Goal: Task Accomplishment & Management: Complete application form

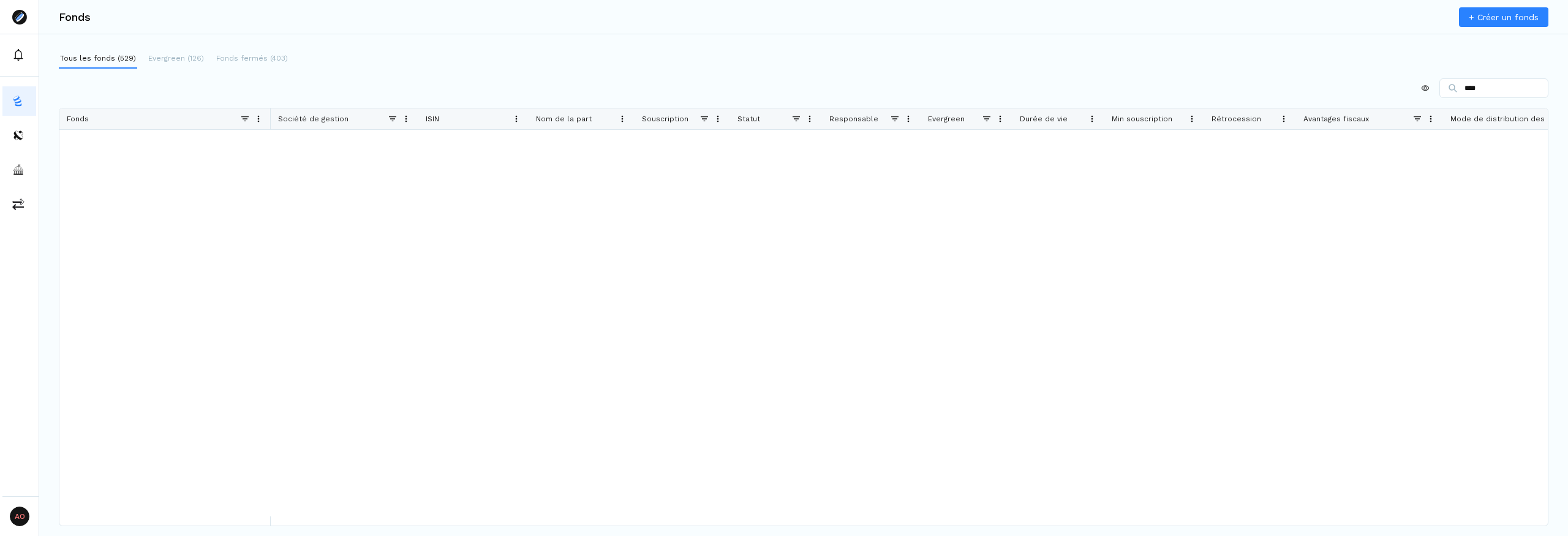
type input "***"
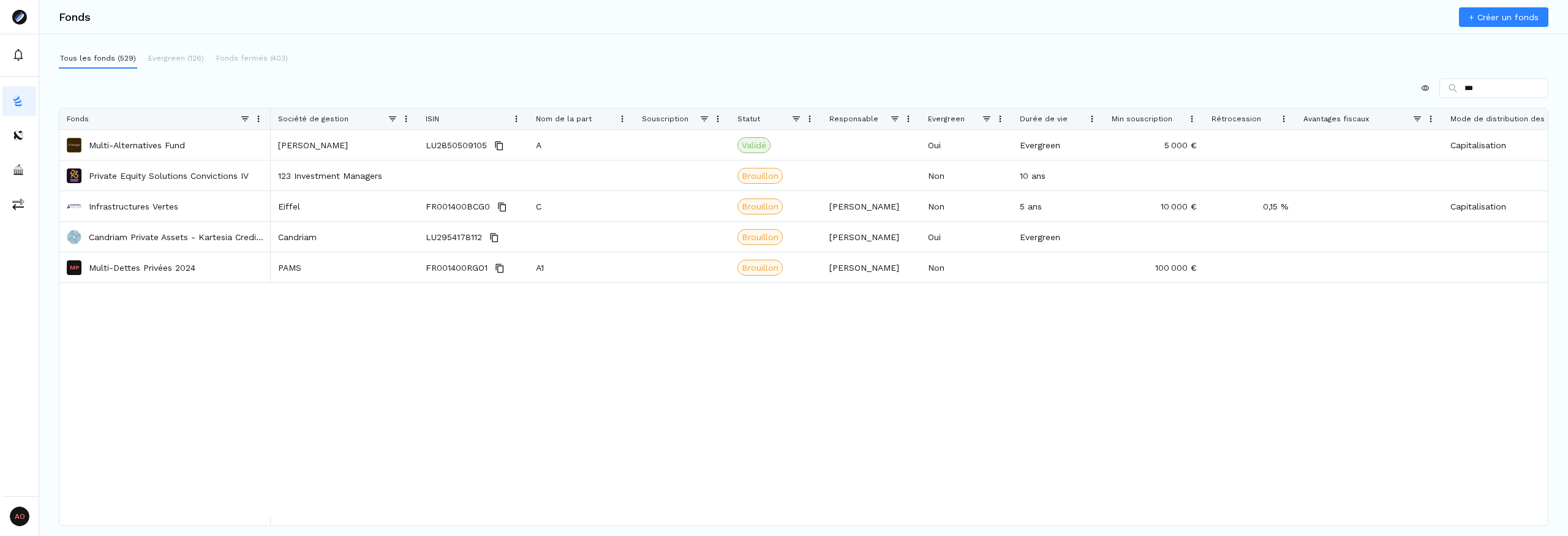
drag, startPoint x: 1518, startPoint y: 95, endPoint x: 1393, endPoint y: 88, distance: 125.2
click at [1393, 88] on div "***" at bounding box center [803, 88] width 1489 height 20
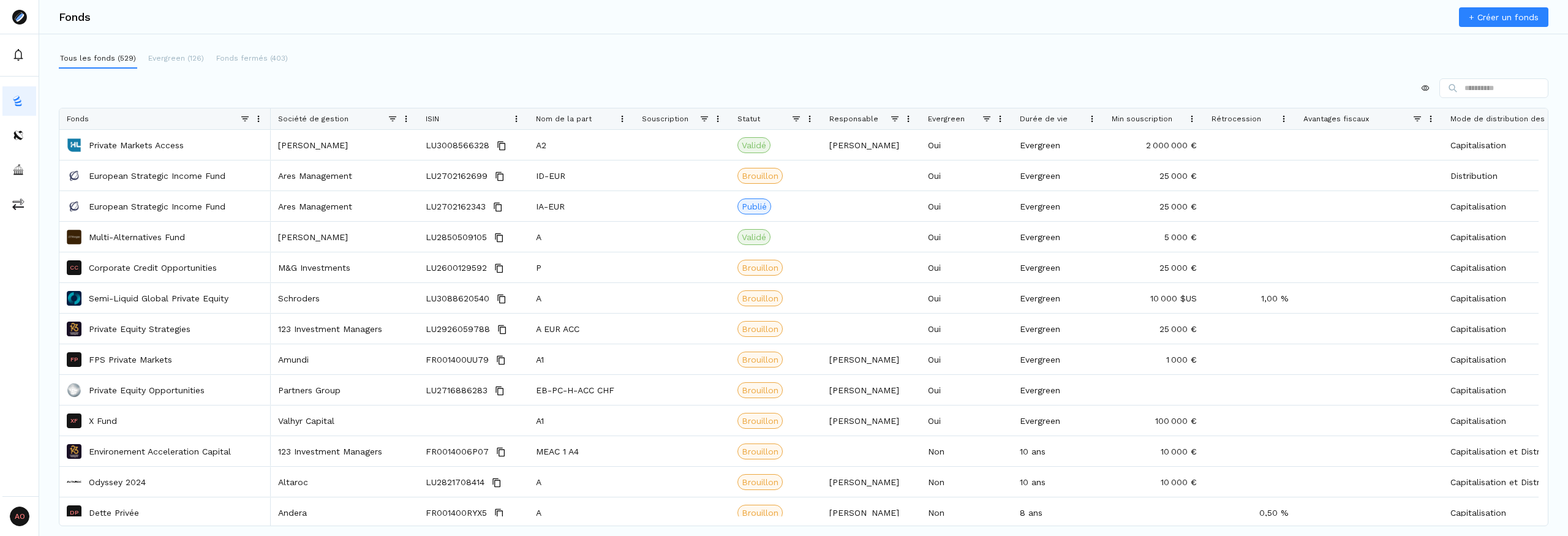
click at [1509, 21] on link "+ Créer un fonds" at bounding box center [1503, 18] width 89 height 20
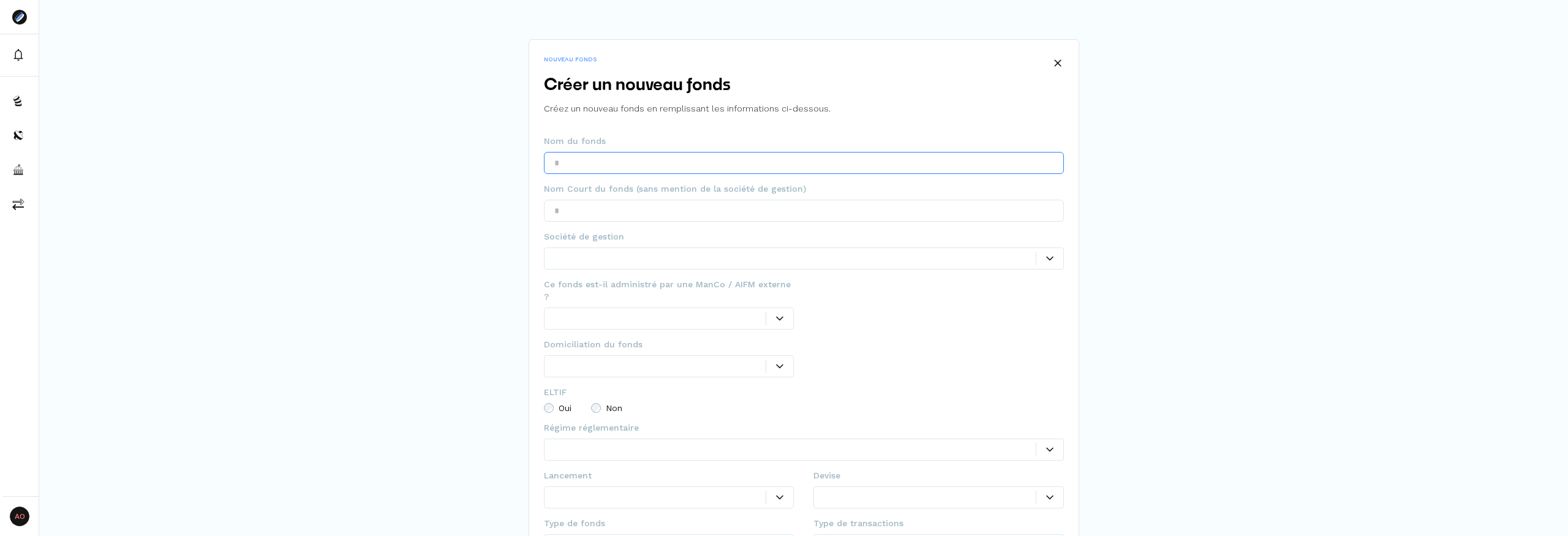
click at [707, 165] on input "text" at bounding box center [803, 162] width 520 height 22
type input "****"
click at [673, 204] on input "text" at bounding box center [803, 210] width 520 height 22
type input "****"
click at [612, 255] on div at bounding box center [794, 258] width 481 height 13
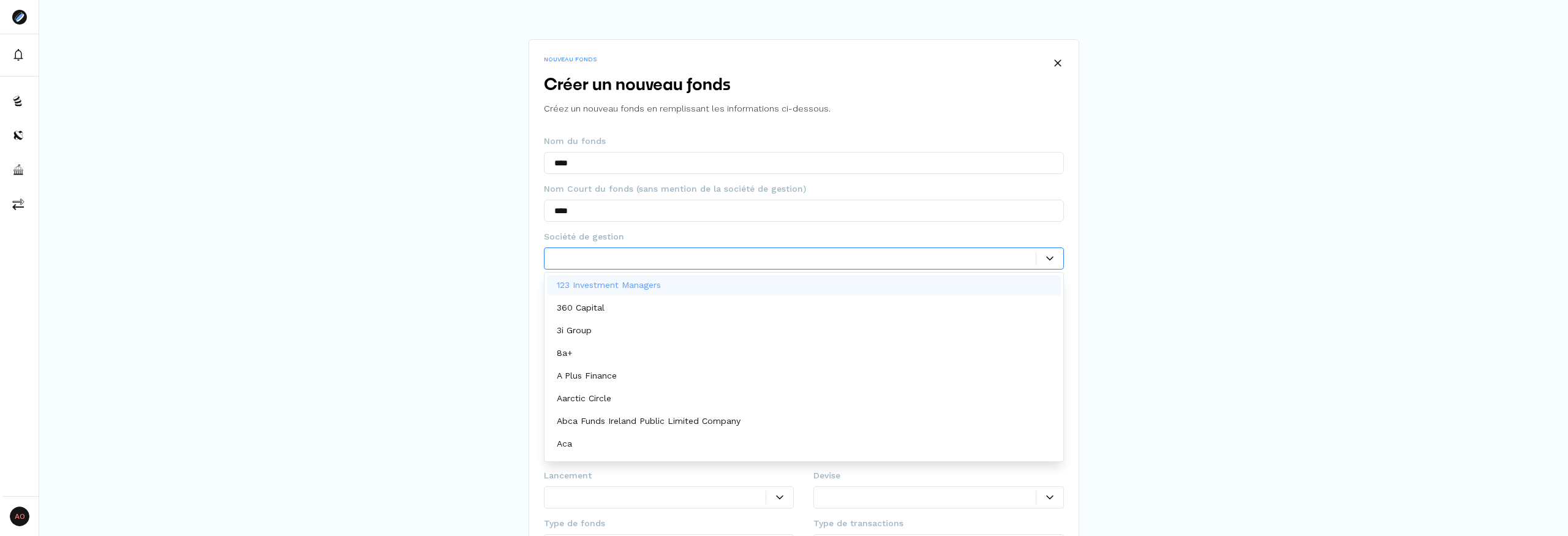
click at [596, 285] on p "123 Investment Managers" at bounding box center [608, 285] width 104 height 13
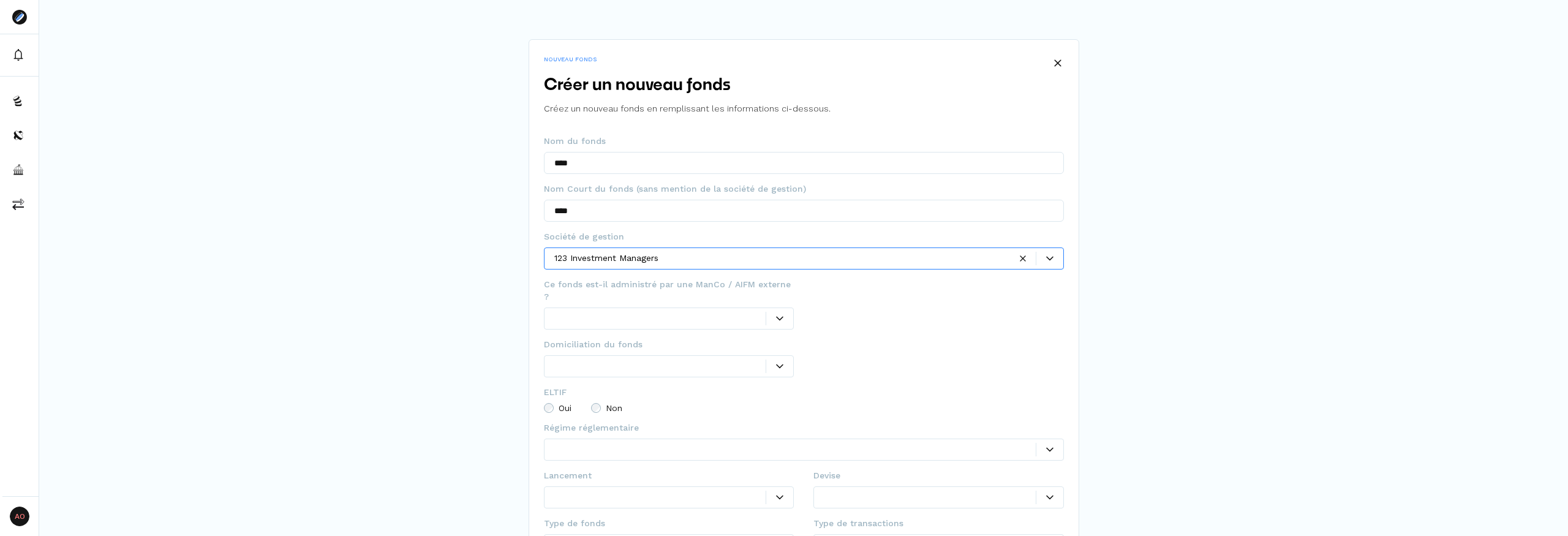
click at [600, 312] on div at bounding box center [660, 318] width 212 height 13
click at [610, 326] on div "Oui" at bounding box center [669, 332] width 245 height 21
click at [820, 301] on div at bounding box center [938, 306] width 251 height 22
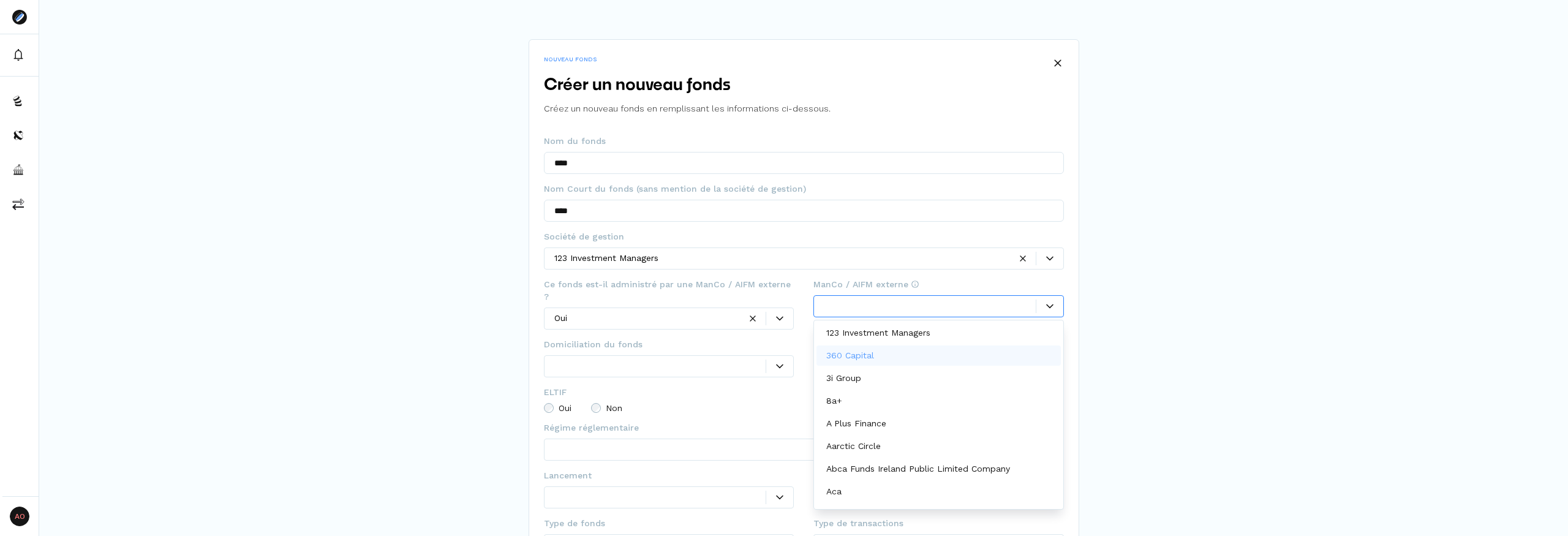
click at [852, 360] on p "360 Capital" at bounding box center [850, 355] width 48 height 13
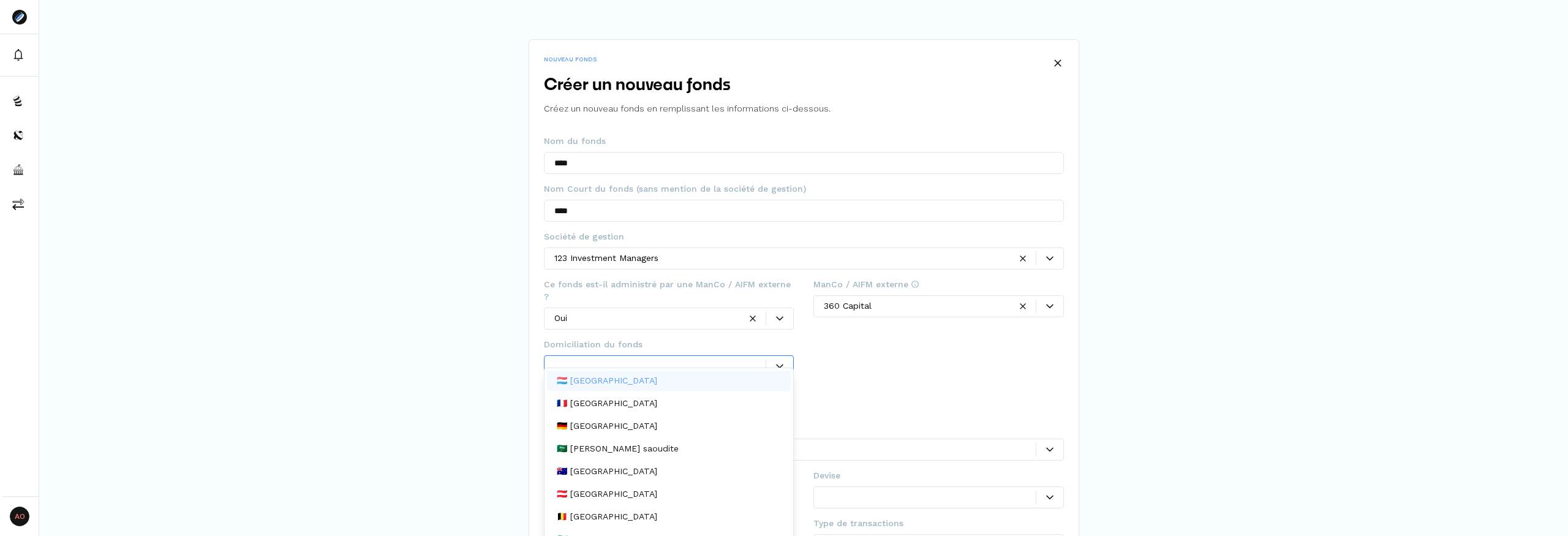
click at [621, 355] on div at bounding box center [669, 366] width 251 height 22
click at [615, 369] on p "🇱🇺 [GEOGRAPHIC_DATA]" at bounding box center [607, 374] width 101 height 13
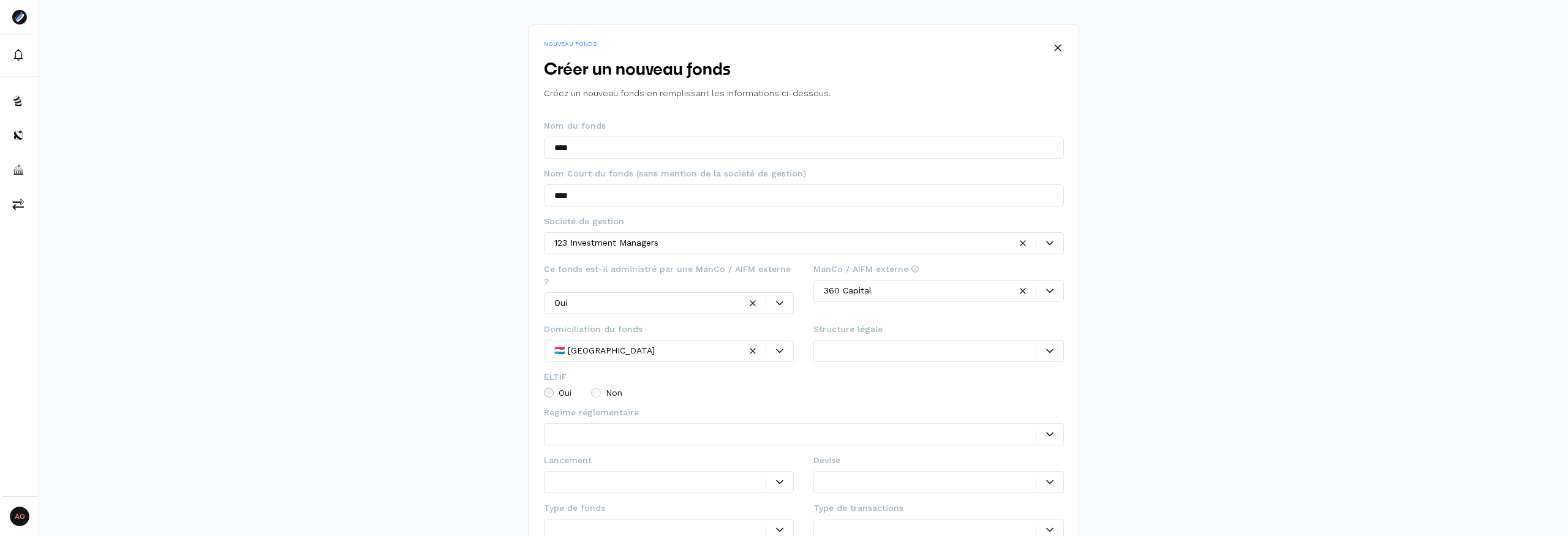
scroll to position [76, 0]
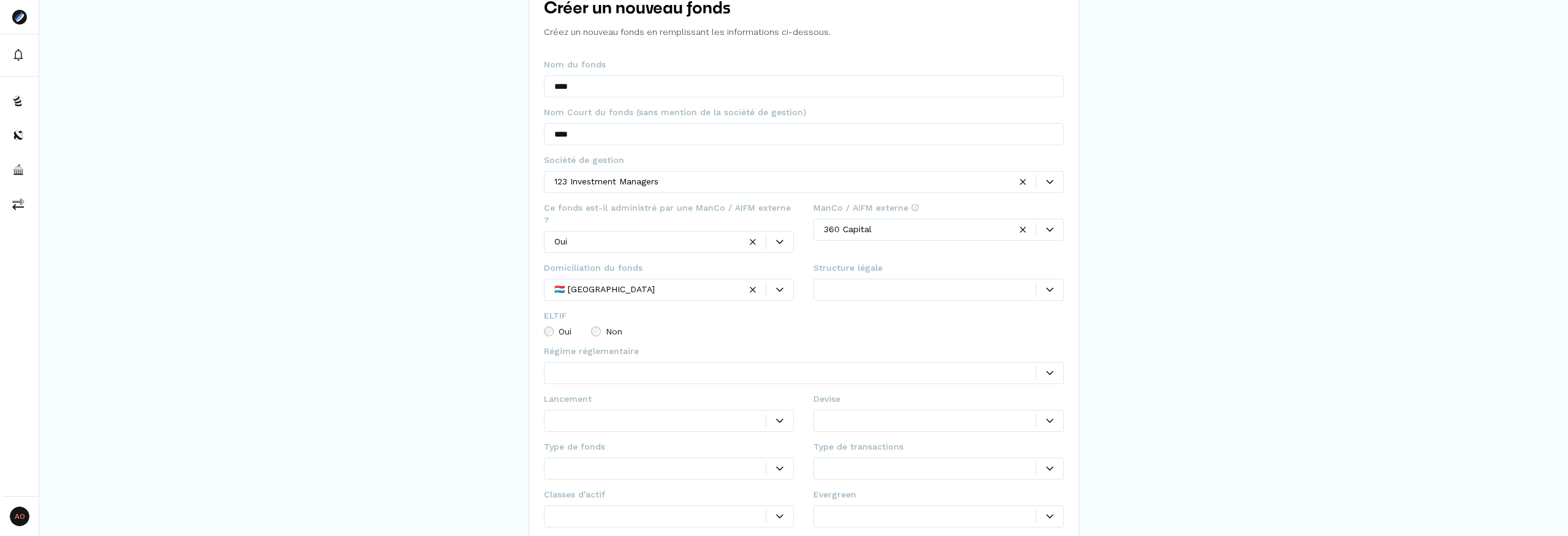
click at [603, 323] on fieldset "ELTIF Oui Non" at bounding box center [803, 327] width 520 height 36
click at [603, 326] on label "Non" at bounding box center [606, 331] width 31 height 10
click at [645, 371] on body "AO Admin Owners Owners NOUVEAU FONDS Créer un nouveau fonds Créez un nouveau fo…" at bounding box center [784, 268] width 1568 height 536
click at [635, 382] on div "UCI Part II" at bounding box center [803, 381] width 514 height 21
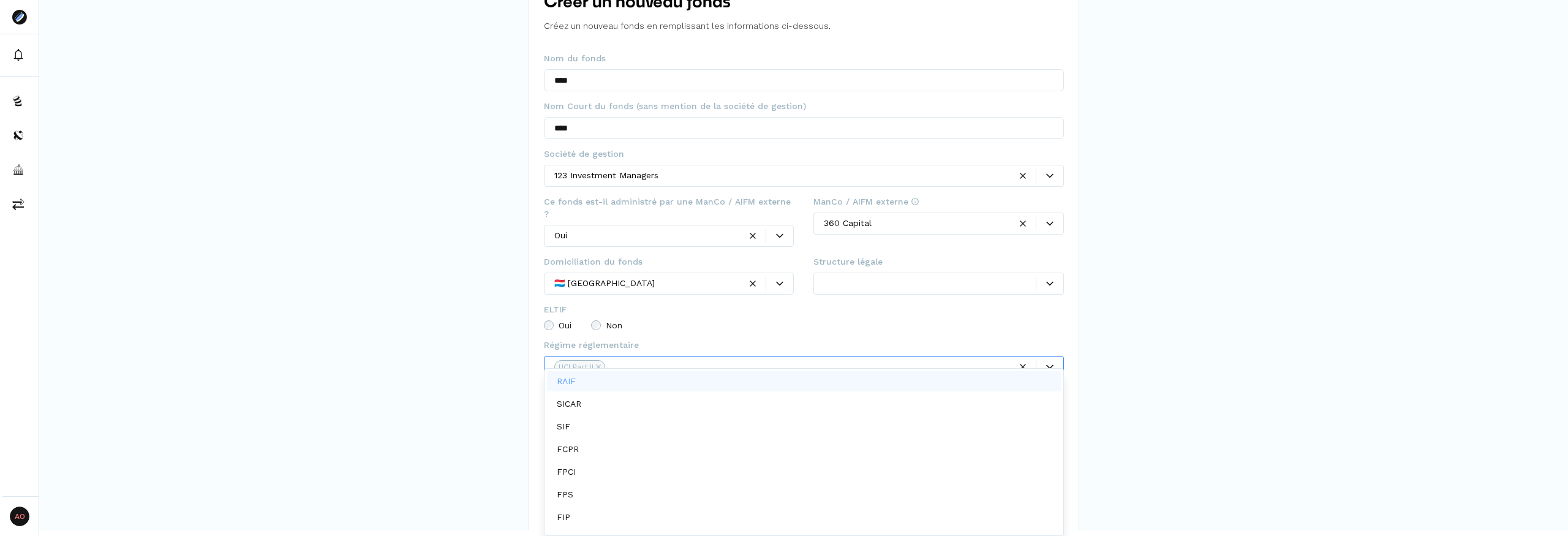
scroll to position [70, 0]
click at [1381, 434] on div "NOUVEAU FONDS Créer un nouveau fonds Créez un nouveau fonds en remplissant les …" at bounding box center [803, 248] width 1528 height 661
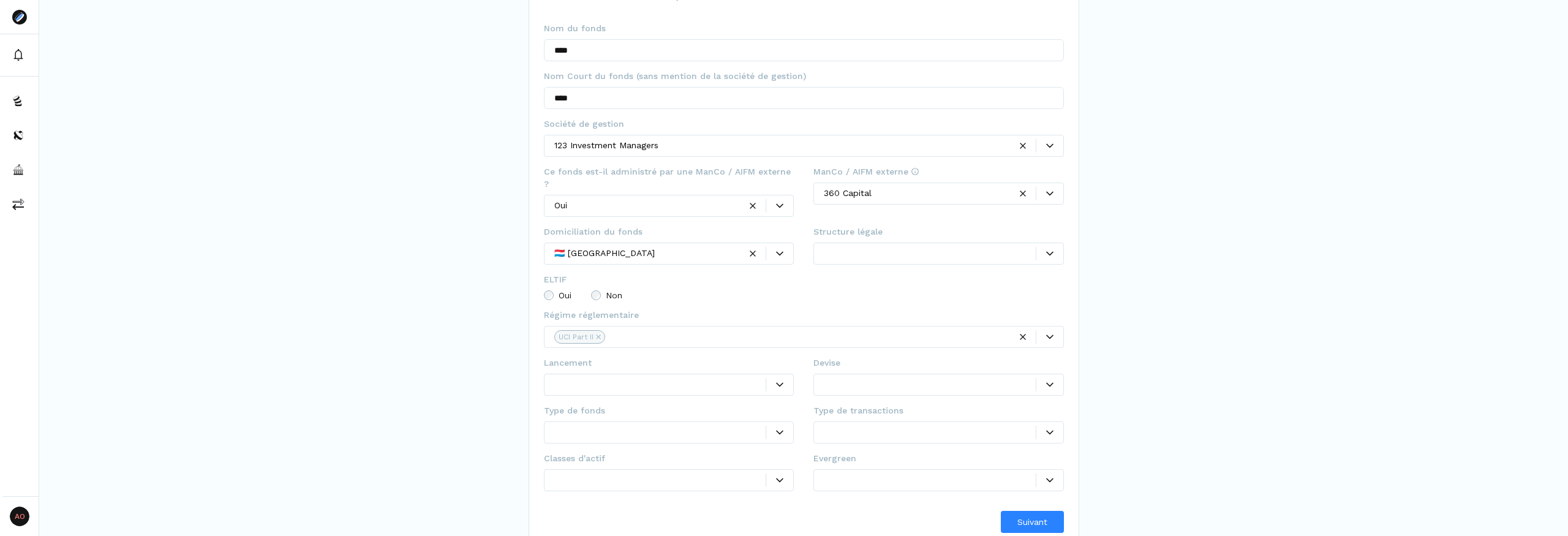
click at [691, 378] on div at bounding box center [660, 384] width 212 height 13
click at [656, 418] on div "Millésime" at bounding box center [669, 422] width 245 height 21
click at [757, 374] on input "Date input" at bounding box center [736, 384] width 115 height 22
type input "****"
click at [842, 378] on div at bounding box center [930, 384] width 212 height 13
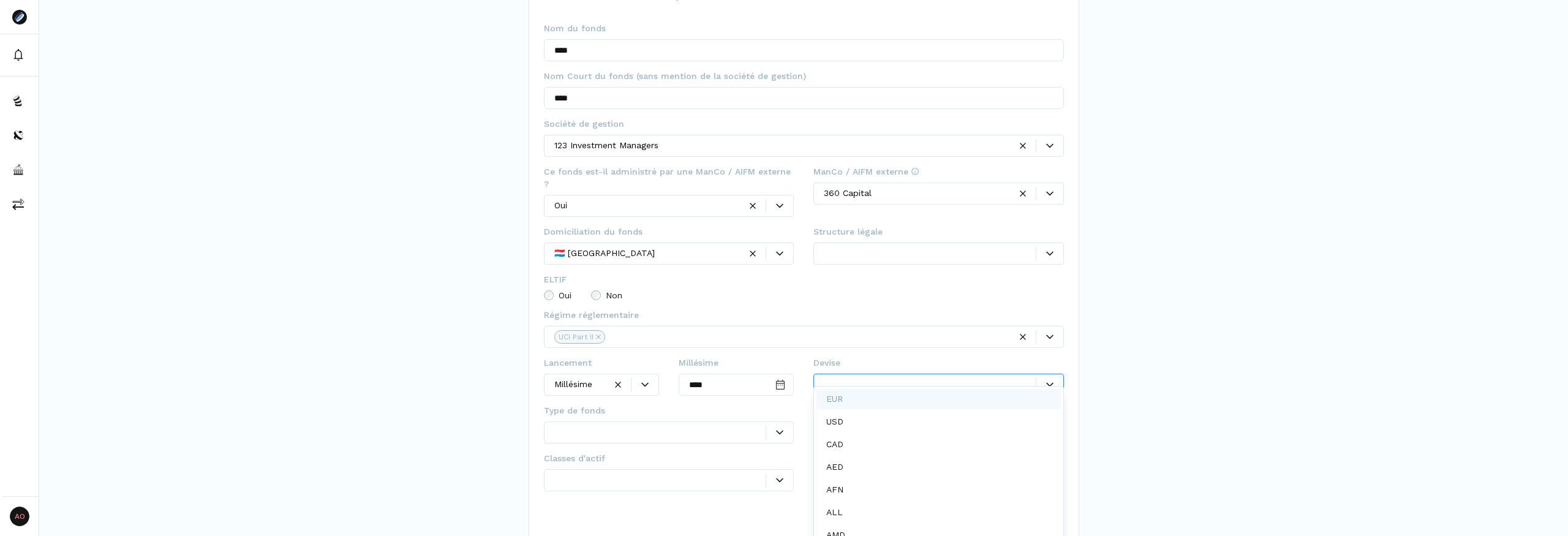
scroll to position [6, 0]
click at [832, 394] on p "EUR" at bounding box center [835, 393] width 17 height 13
click at [674, 425] on div at bounding box center [660, 432] width 212 height 13
click at [611, 447] on div "Direct" at bounding box center [669, 447] width 245 height 21
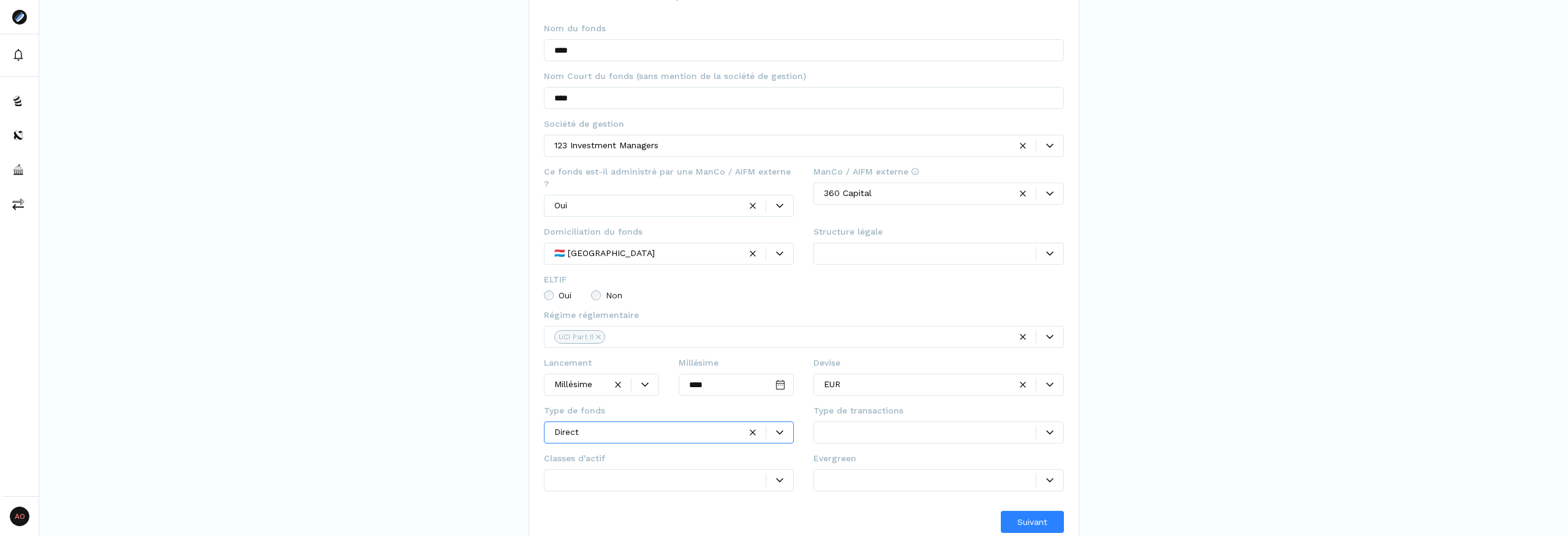
click at [842, 425] on div at bounding box center [930, 432] width 212 height 13
click at [837, 451] on p "Primaire" at bounding box center [842, 447] width 33 height 13
click at [675, 473] on div at bounding box center [660, 480] width 212 height 13
click at [591, 378] on div "Equity" at bounding box center [669, 376] width 245 height 21
click at [749, 511] on div "Suivant" at bounding box center [803, 522] width 520 height 22
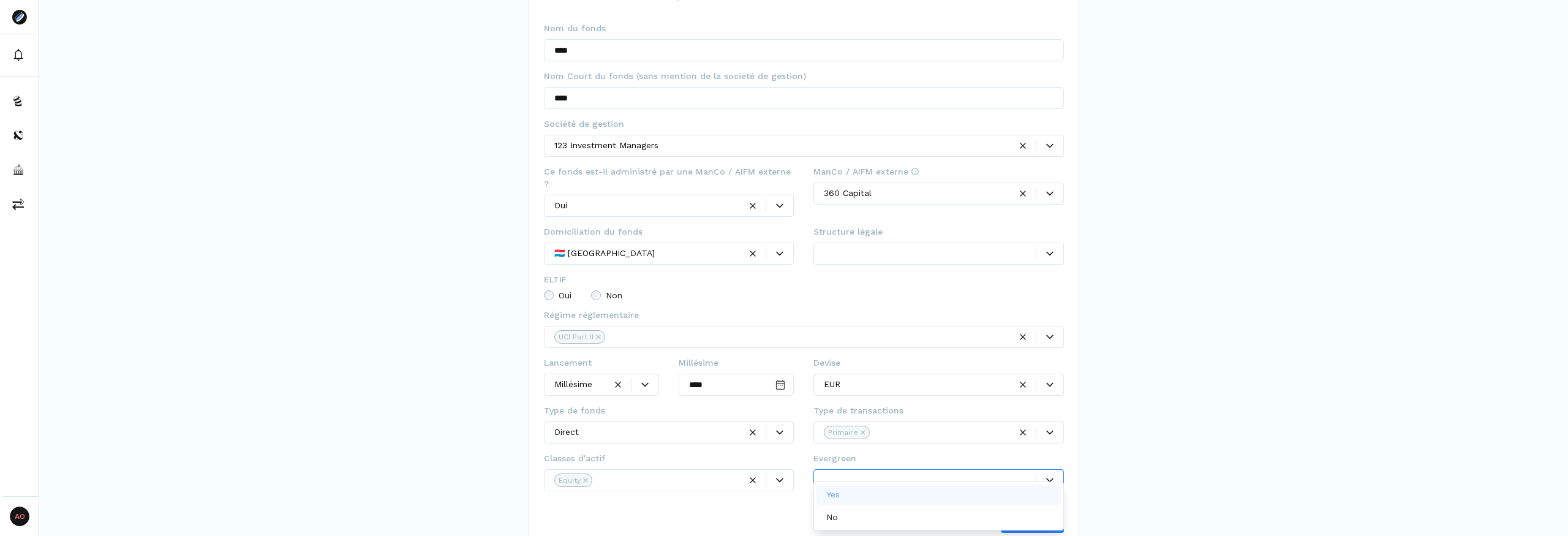
click at [828, 473] on div at bounding box center [930, 480] width 212 height 13
click at [838, 515] on div "No" at bounding box center [835, 517] width 17 height 13
click at [829, 512] on div "Suivant" at bounding box center [803, 522] width 520 height 22
click at [1024, 515] on span "Suivant" at bounding box center [1031, 522] width 30 height 13
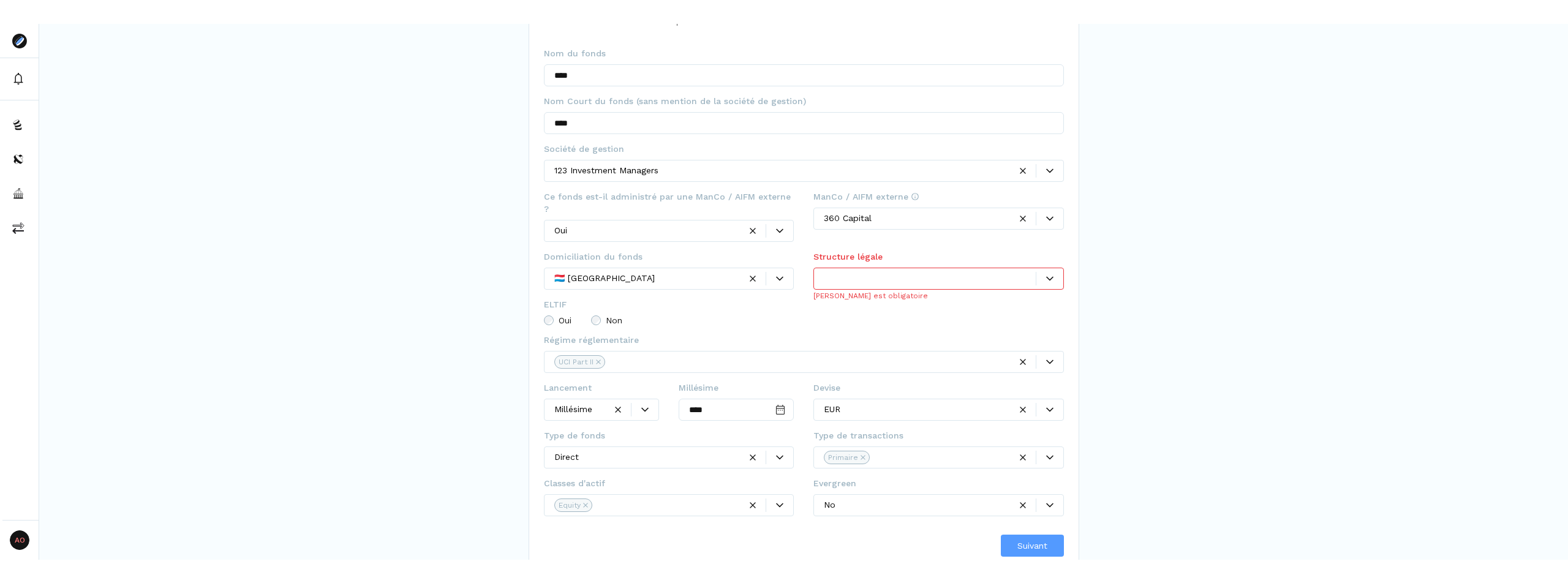
scroll to position [82, 0]
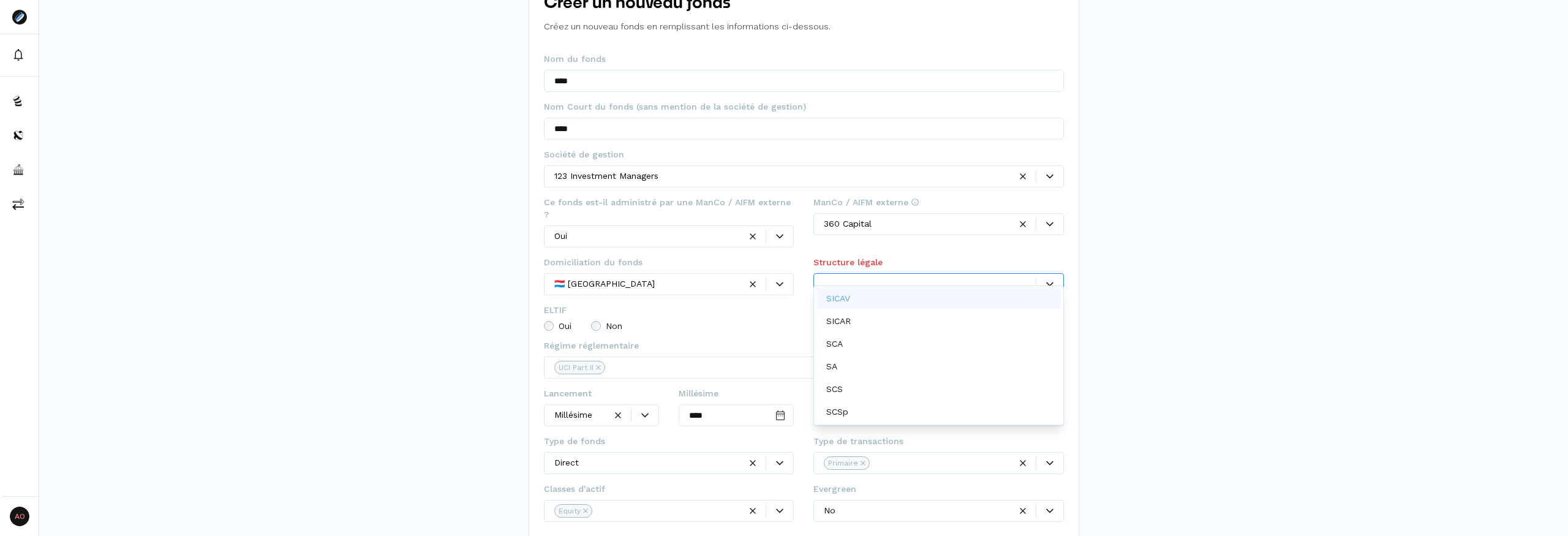
click at [875, 278] on div at bounding box center [930, 284] width 212 height 13
click at [867, 296] on div "SICAV" at bounding box center [938, 298] width 245 height 21
click at [1207, 400] on div "NOUVEAU FONDS Créer un nouveau fonds Créez un nouveau fonds en remplissant les …" at bounding box center [803, 247] width 1528 height 660
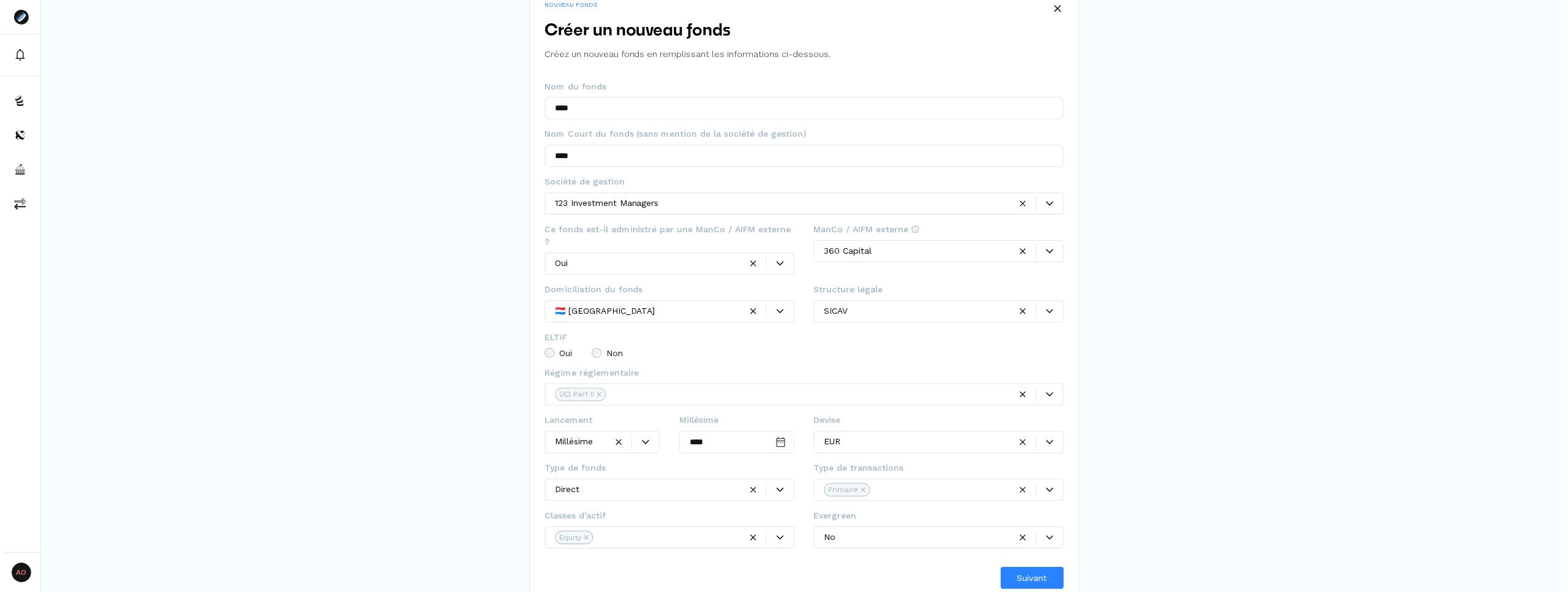
scroll to position [56, 0]
click at [1031, 536] on span "Suivant" at bounding box center [1031, 578] width 30 height 13
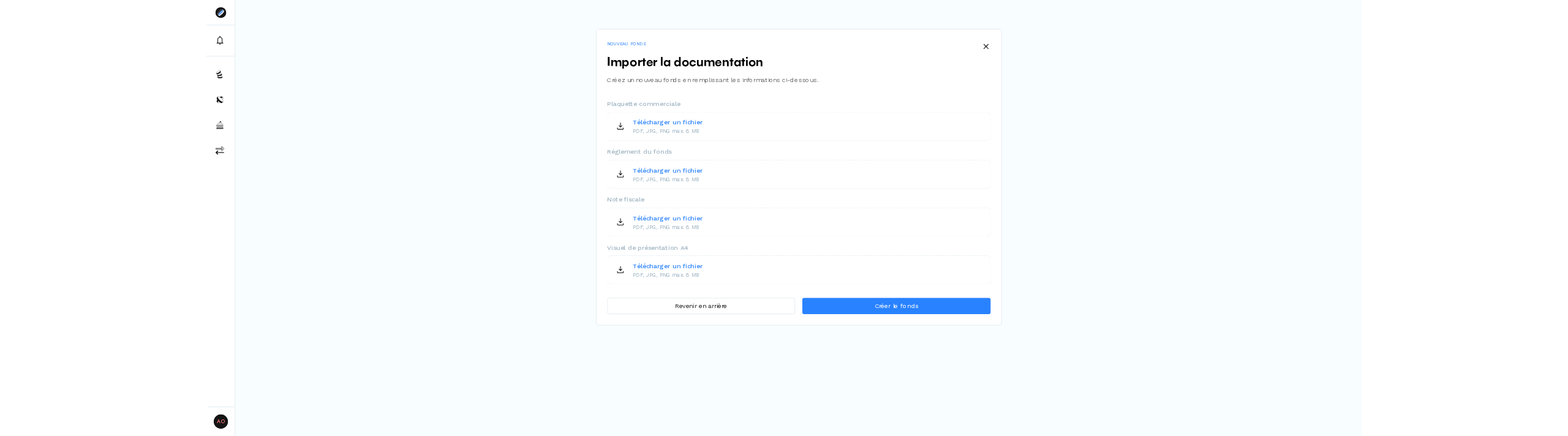
scroll to position [0, 0]
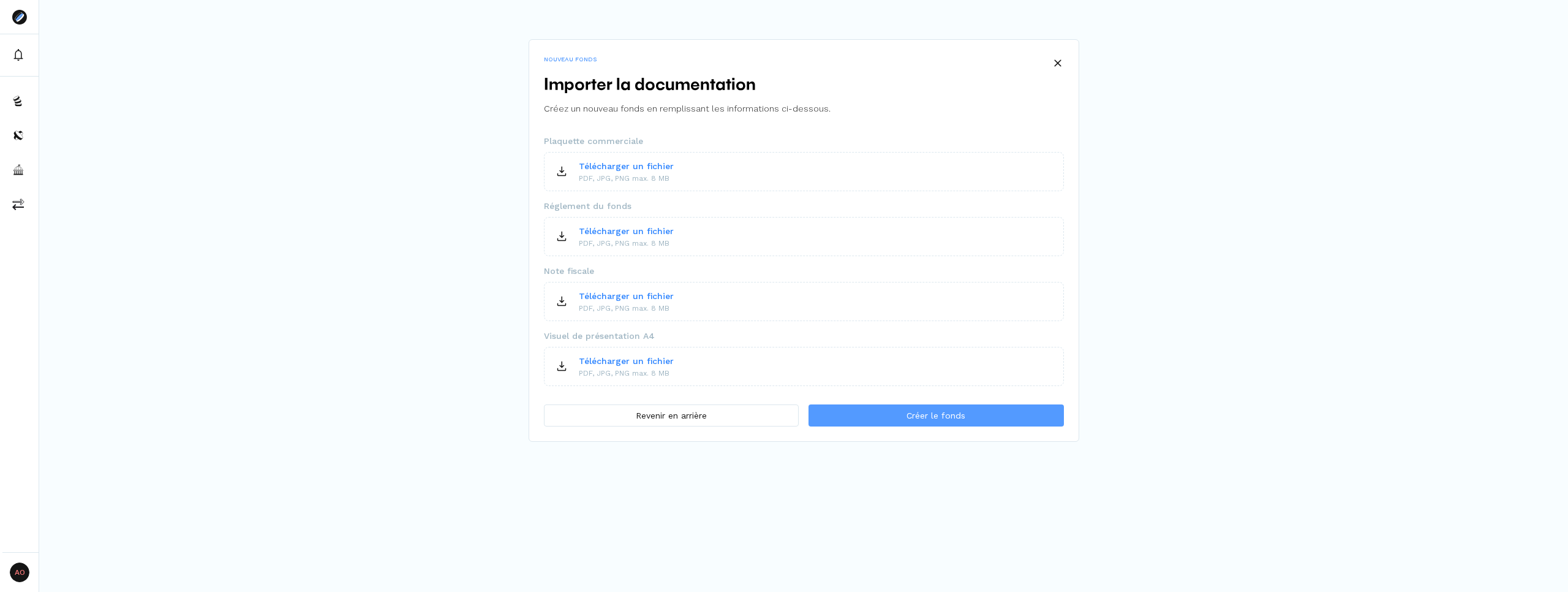
click at [925, 422] on button "Créer le fonds" at bounding box center [935, 415] width 255 height 22
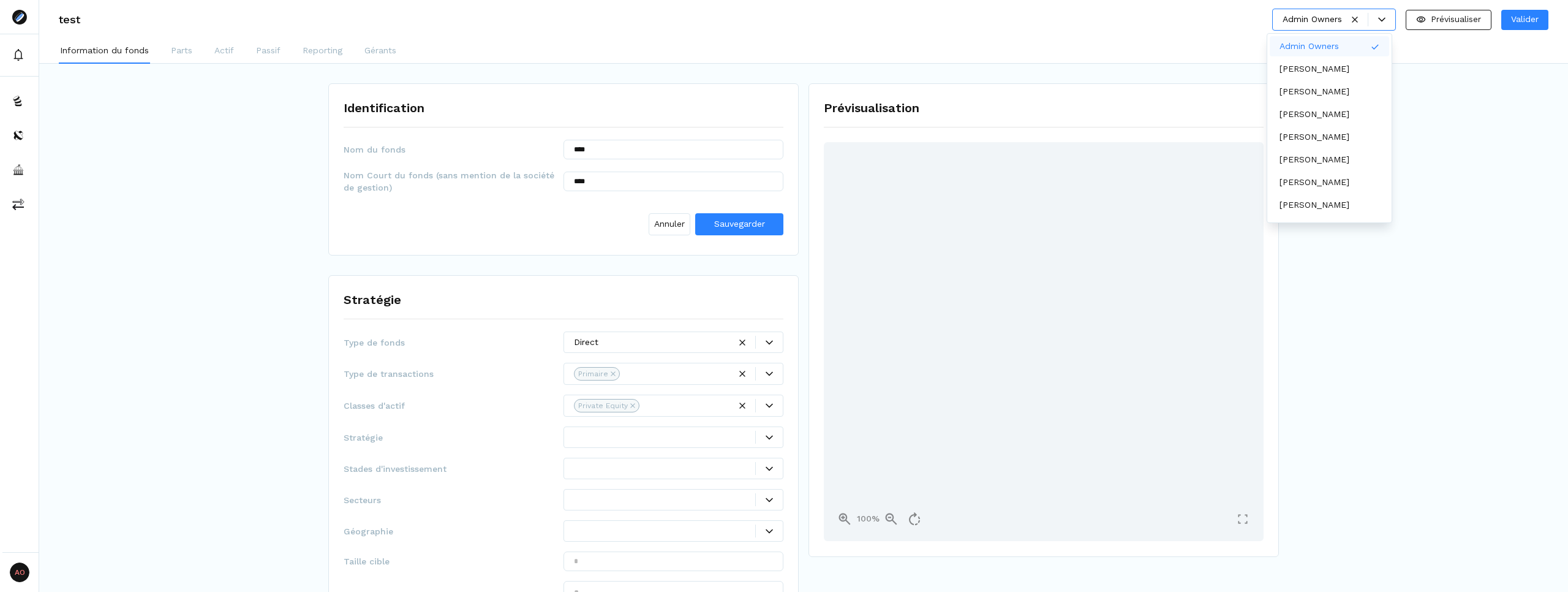
click at [1378, 24] on div at bounding box center [1368, 20] width 53 height 14
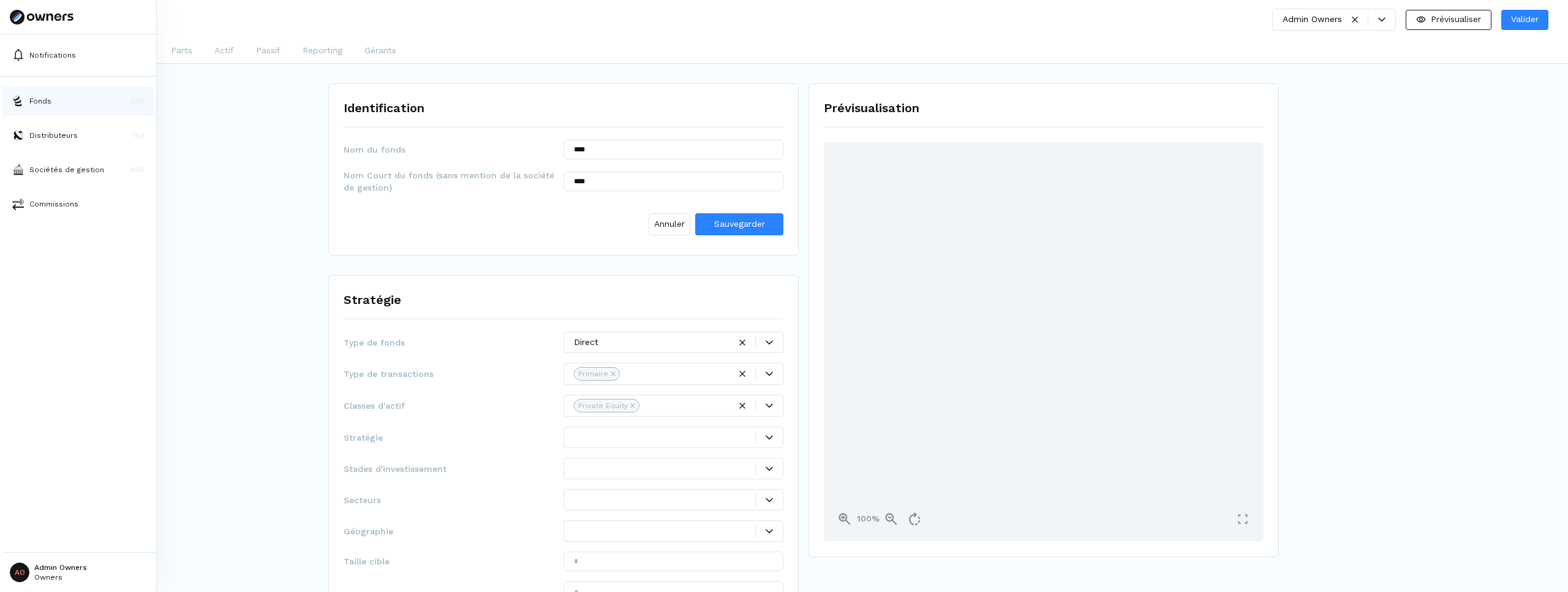
click at [51, 110] on button "Fonds 530" at bounding box center [78, 101] width 151 height 30
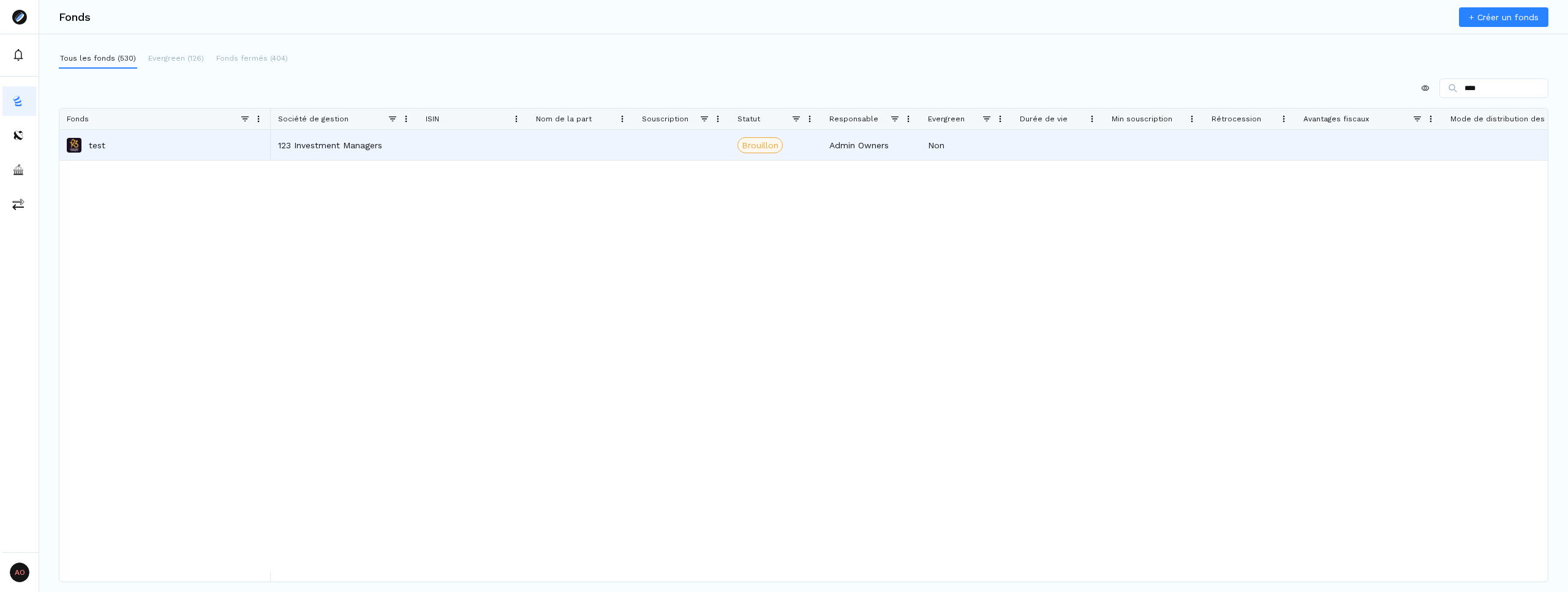
type input "****"
click at [92, 148] on p "test" at bounding box center [97, 145] width 17 height 12
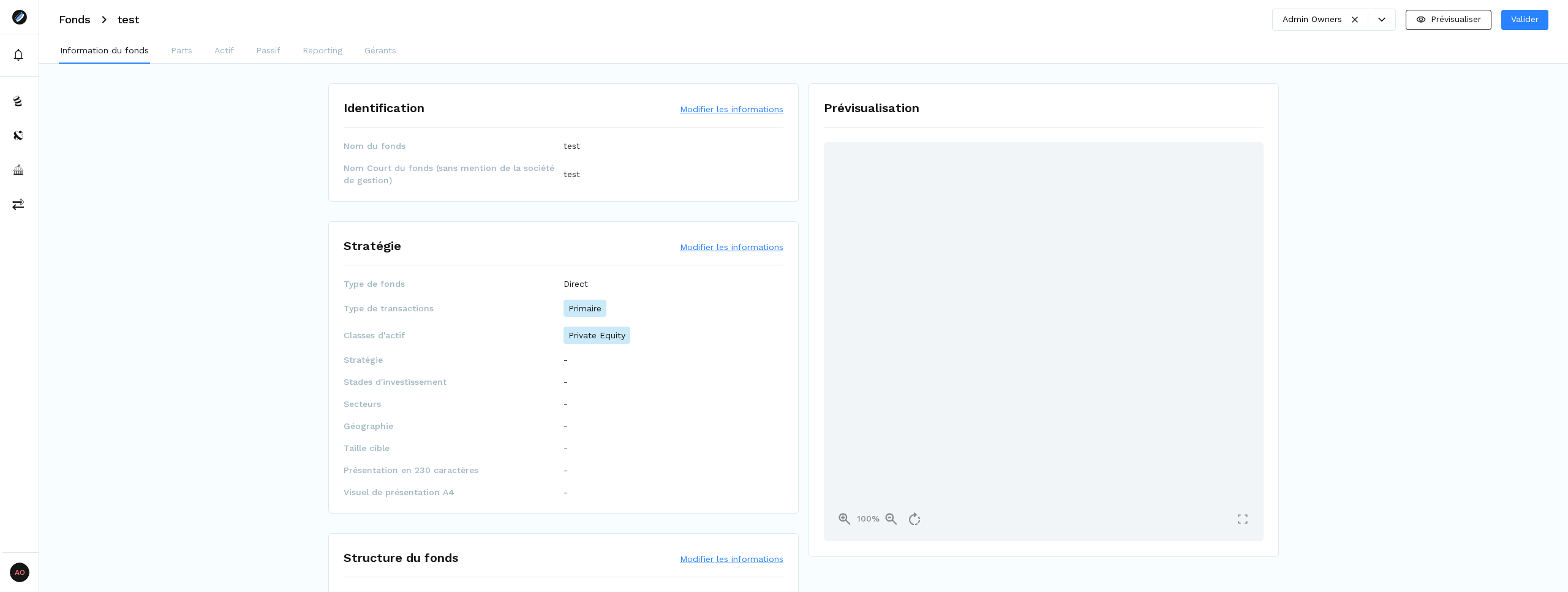
click at [725, 108] on button "Modifier les informations" at bounding box center [732, 109] width 104 height 12
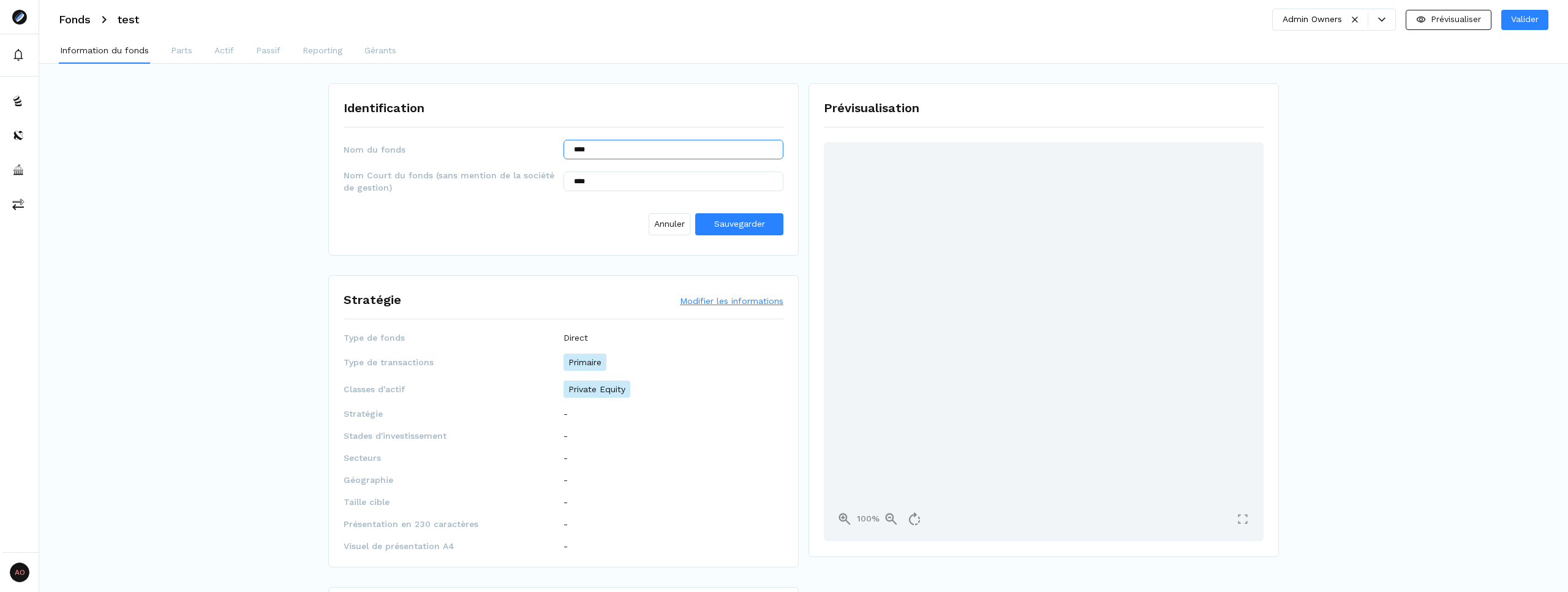
click at [598, 157] on input "****" at bounding box center [673, 150] width 220 height 20
type input "********"
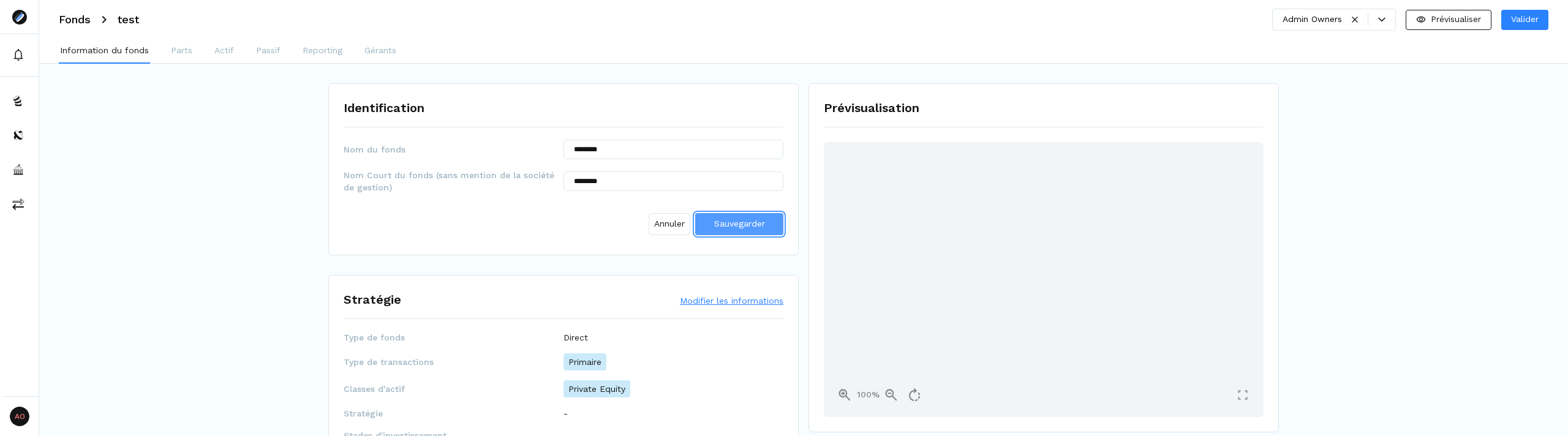
click at [738, 221] on span "Sauvegarder" at bounding box center [739, 223] width 51 height 10
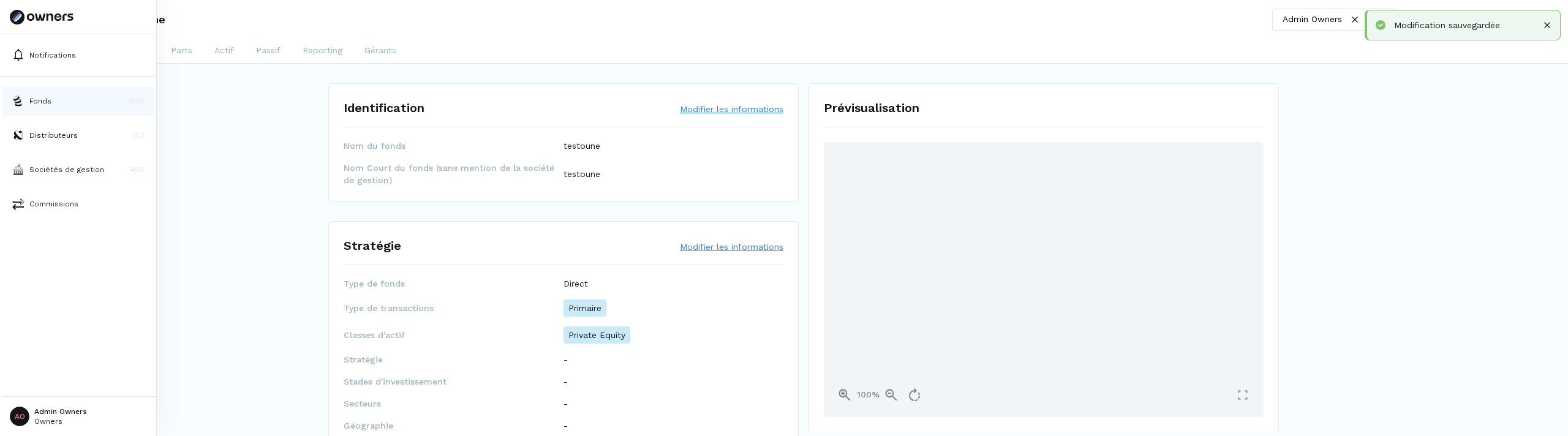
click at [19, 95] on img at bounding box center [18, 101] width 12 height 12
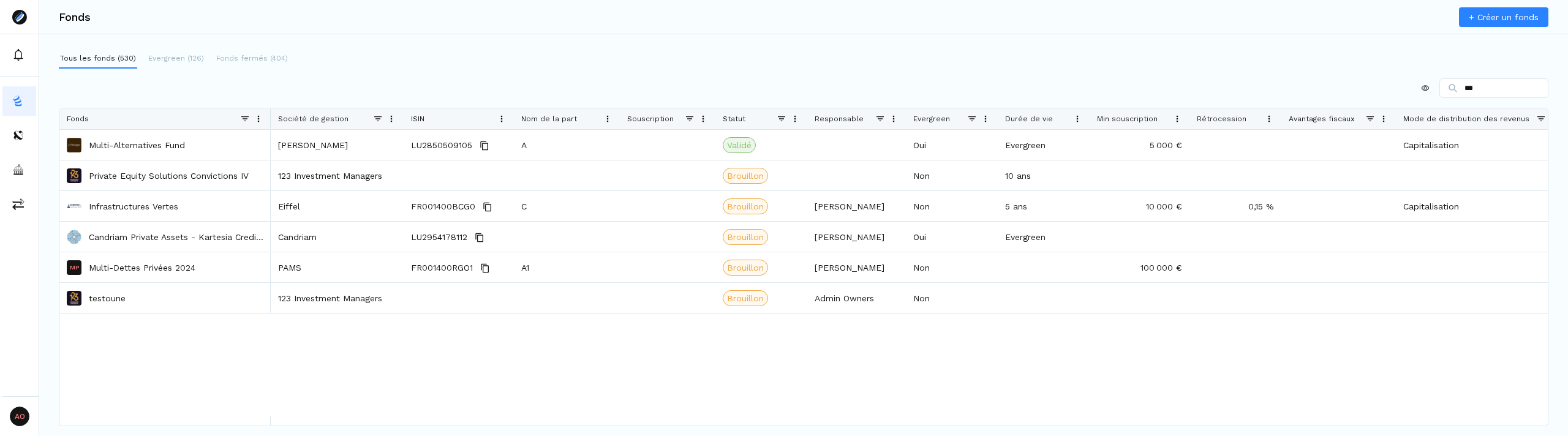
type input "***"
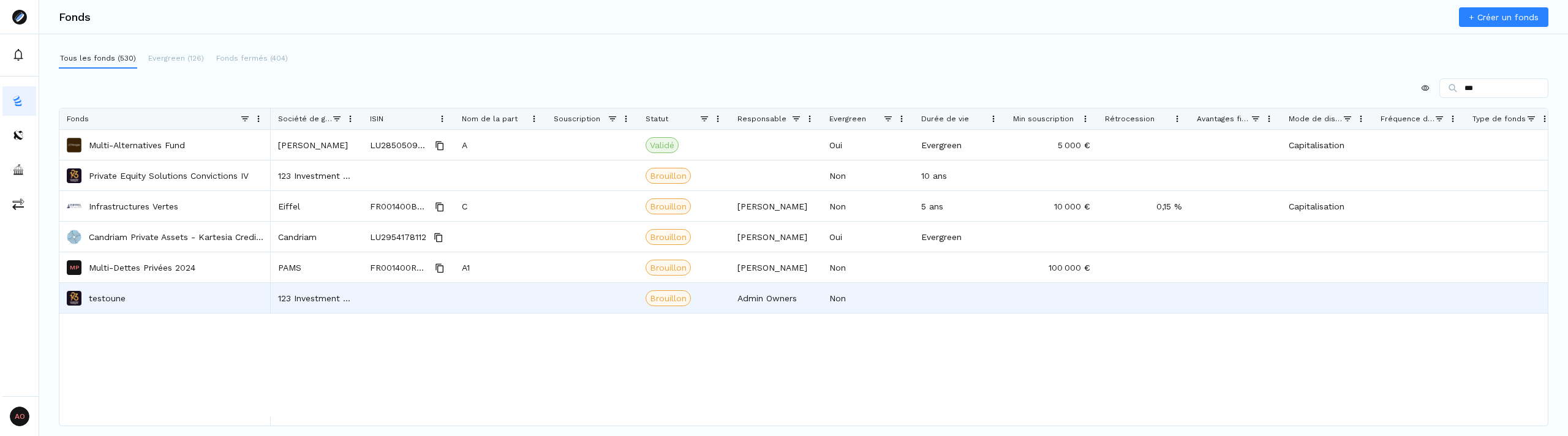
click at [200, 298] on div "testoune" at bounding box center [165, 298] width 197 height 29
click at [95, 296] on p "testoune" at bounding box center [107, 298] width 37 height 12
